Goal: Use online tool/utility: Use online tool/utility

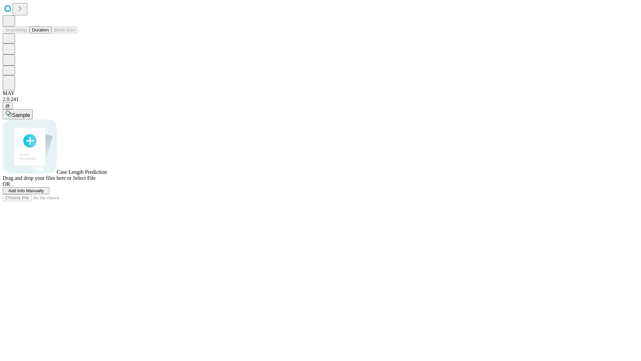
click at [96, 181] on span "Select File" at bounding box center [84, 178] width 23 height 6
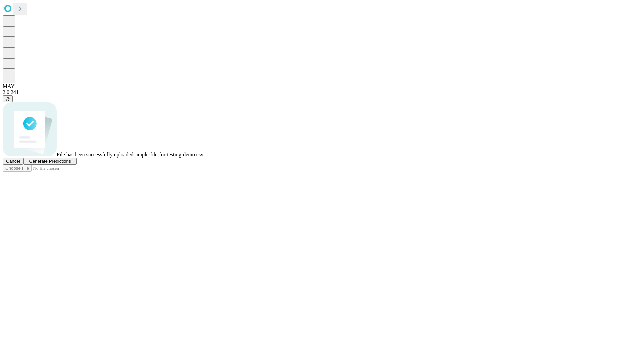
click at [71, 164] on span "Generate Predictions" at bounding box center [50, 161] width 42 height 5
